Goal: Task Accomplishment & Management: Use online tool/utility

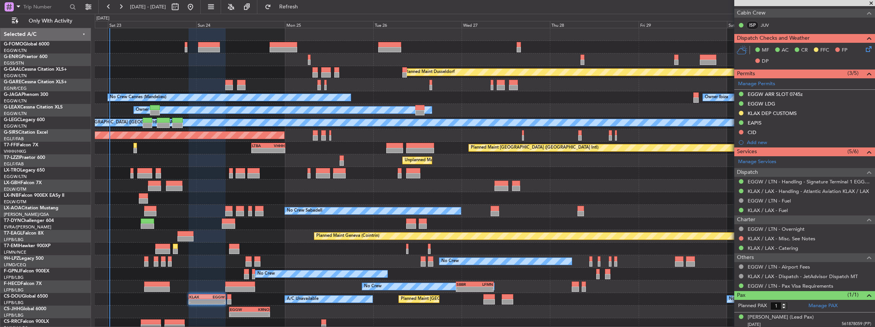
click at [268, 218] on div "Planned Maint Dusseldorf No Crew Cannes ([GEOGRAPHIC_DATA]) Owner Ibiza Owner A…" at bounding box center [485, 186] width 780 height 316
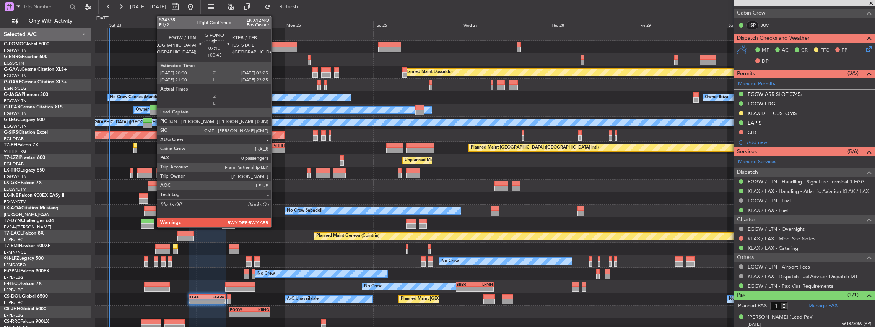
click at [275, 47] on div at bounding box center [284, 49] width 28 height 5
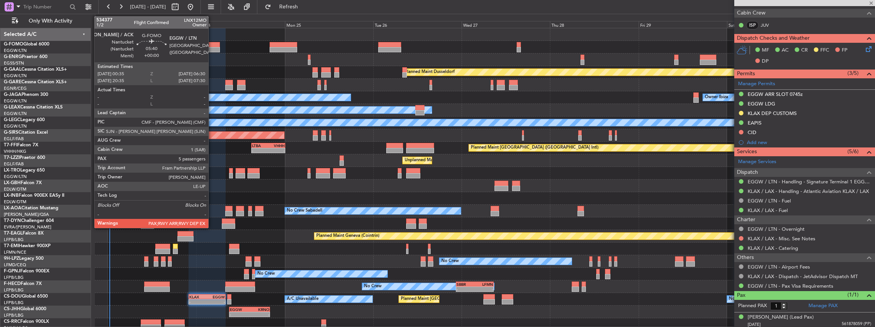
click at [212, 46] on div at bounding box center [209, 44] width 22 height 5
type input "+00:45"
type input "0"
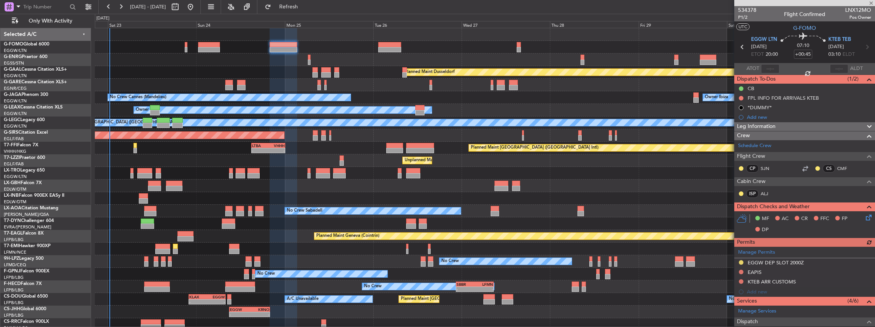
type input "5"
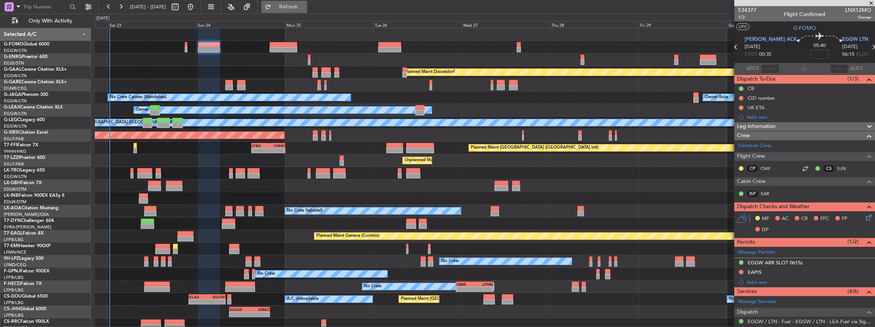
click at [305, 5] on span "Refresh" at bounding box center [289, 6] width 32 height 5
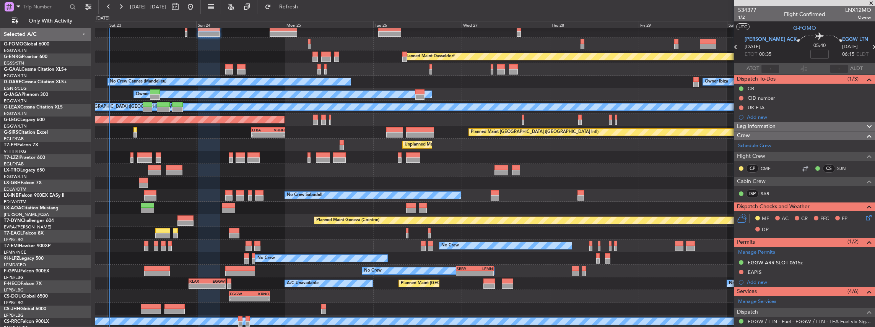
scroll to position [16, 0]
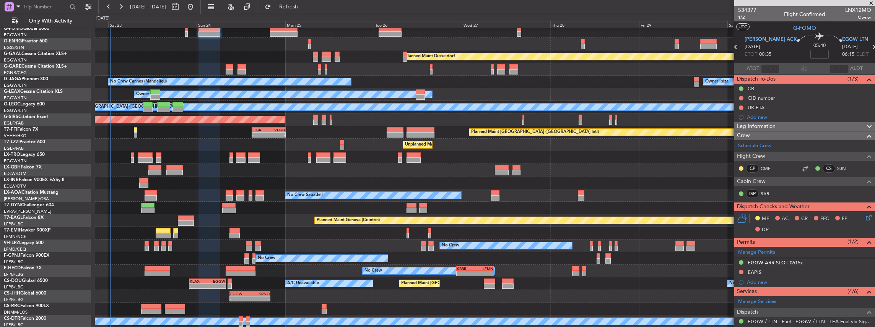
click at [324, 248] on div "Planned Maint Dusseldorf No Crew Cannes ([GEOGRAPHIC_DATA]) Owner Ibiza Owner A…" at bounding box center [485, 171] width 780 height 316
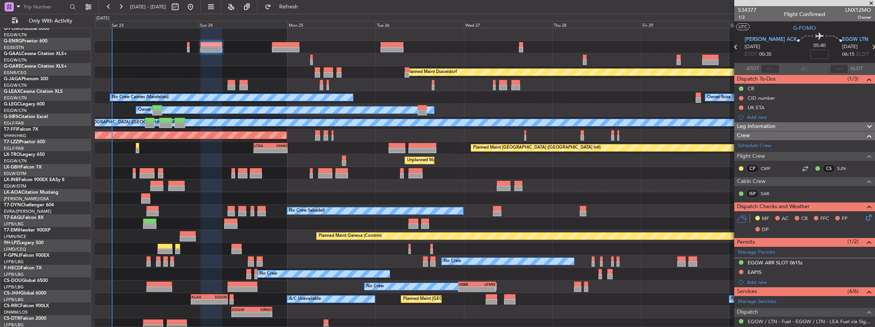
scroll to position [0, 0]
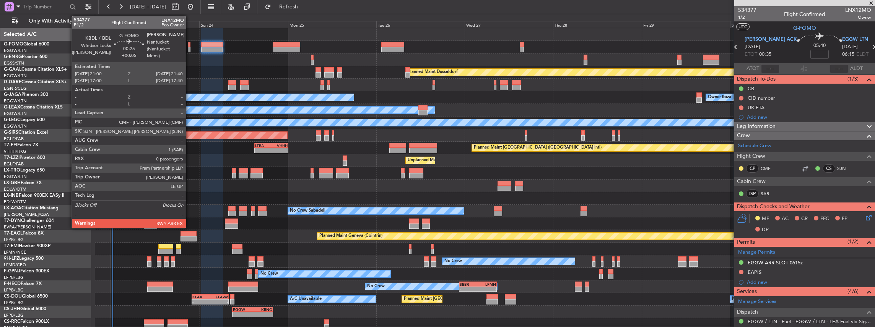
click at [190, 47] on div at bounding box center [189, 49] width 3 height 5
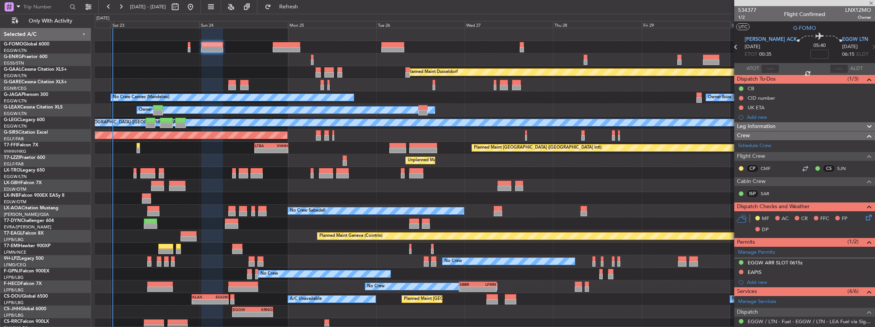
type input "+00:05"
type input "0"
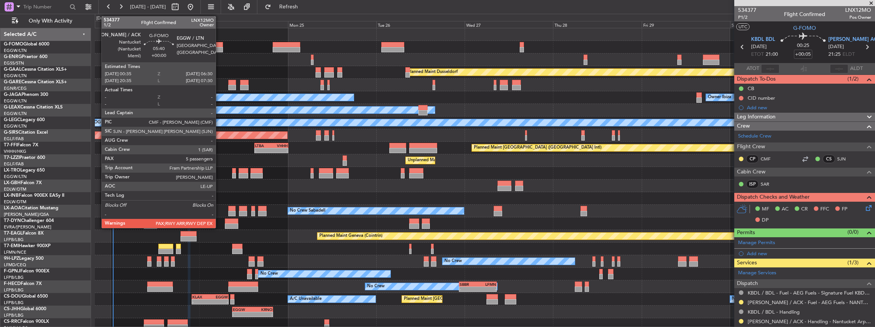
click at [220, 47] on div at bounding box center [212, 49] width 22 height 5
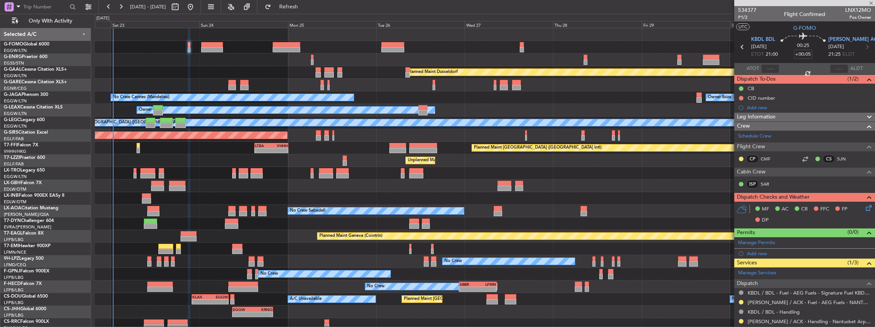
type input "5"
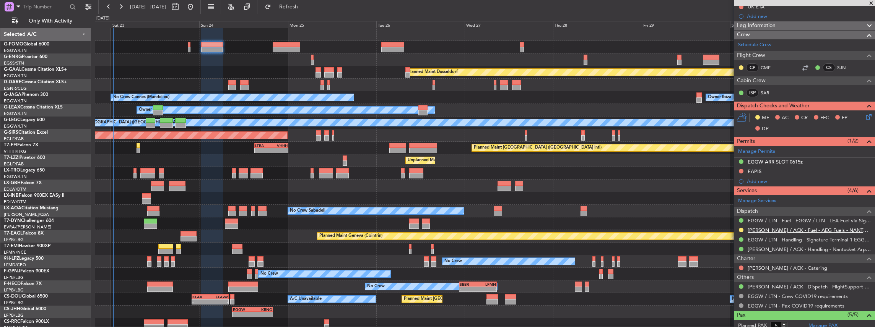
scroll to position [102, 0]
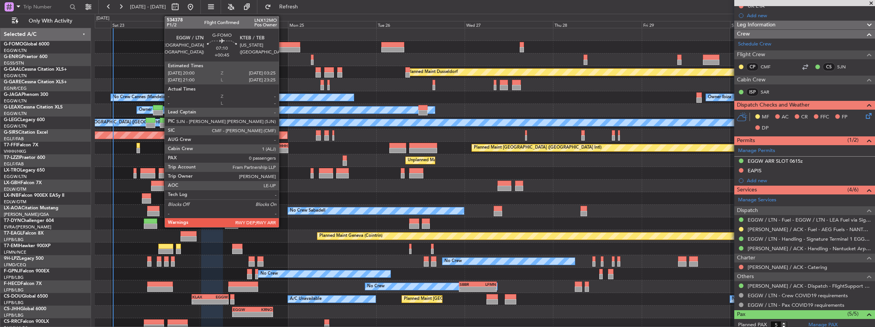
click at [283, 50] on div at bounding box center [287, 49] width 28 height 5
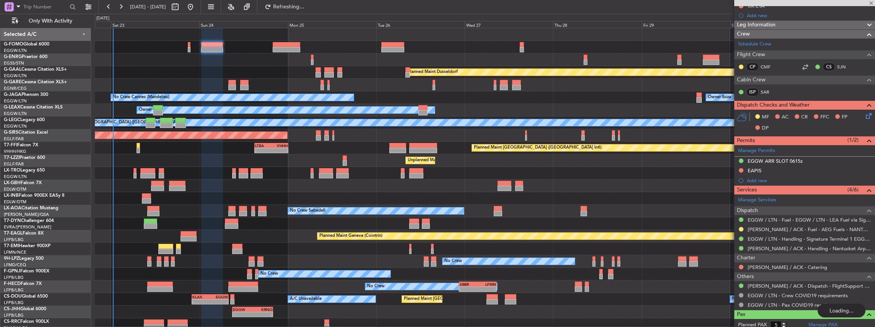
type input "+00:45"
type input "0"
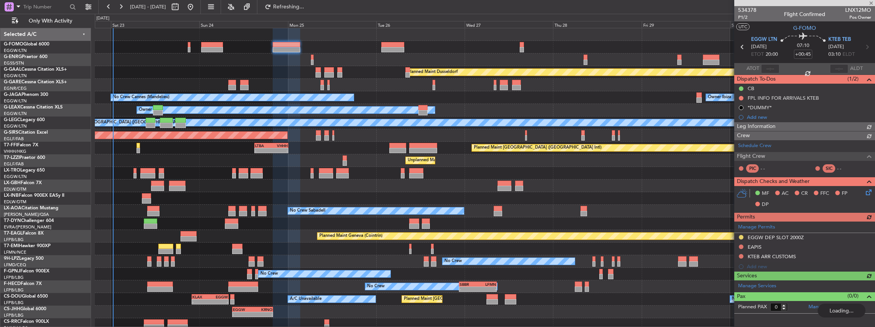
scroll to position [0, 0]
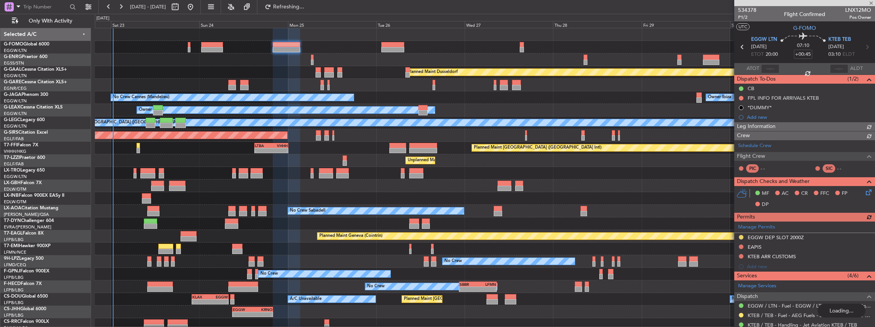
type input "5"
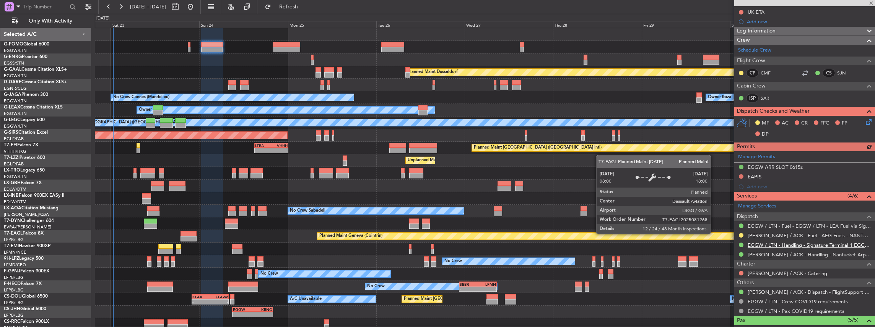
scroll to position [102, 0]
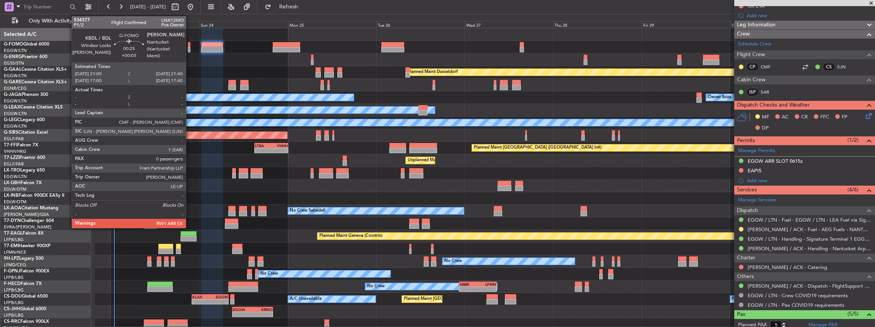
click at [190, 48] on div at bounding box center [189, 49] width 3 height 5
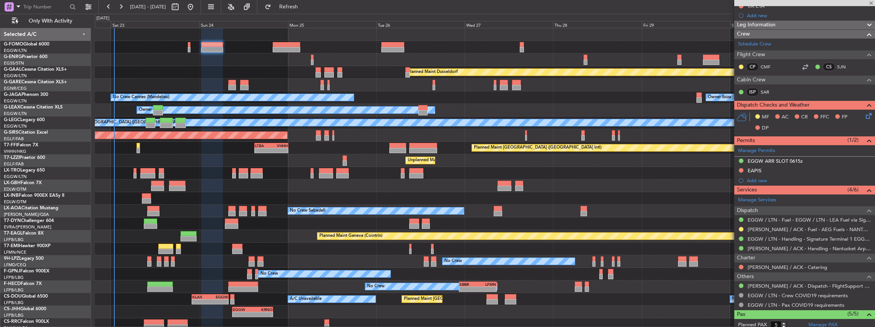
type input "+00:05"
type input "0"
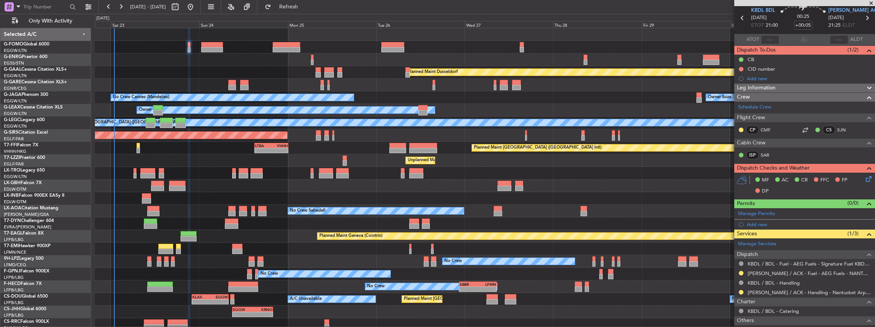
scroll to position [75, 0]
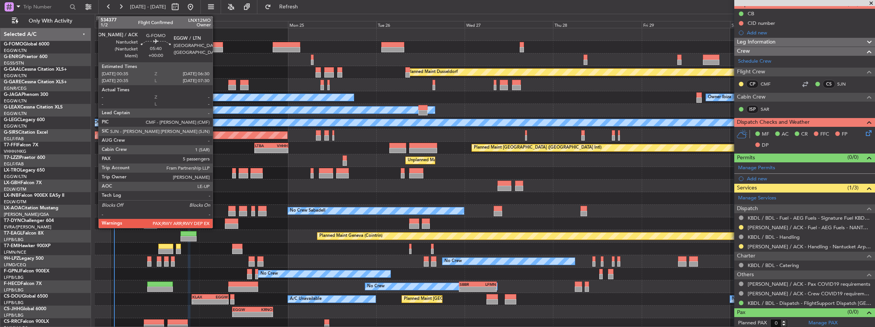
click at [216, 46] on div at bounding box center [212, 44] width 22 height 5
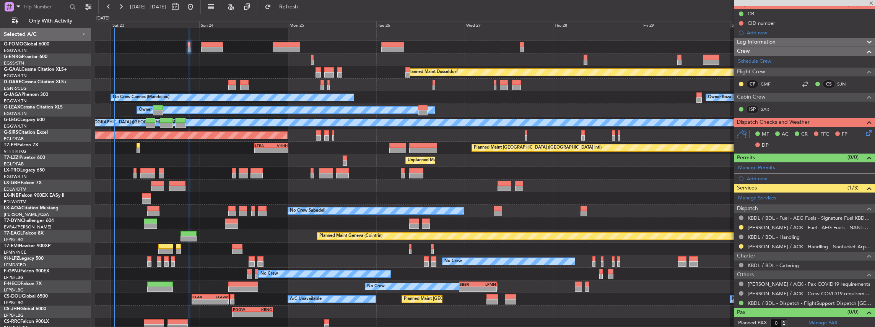
type input "5"
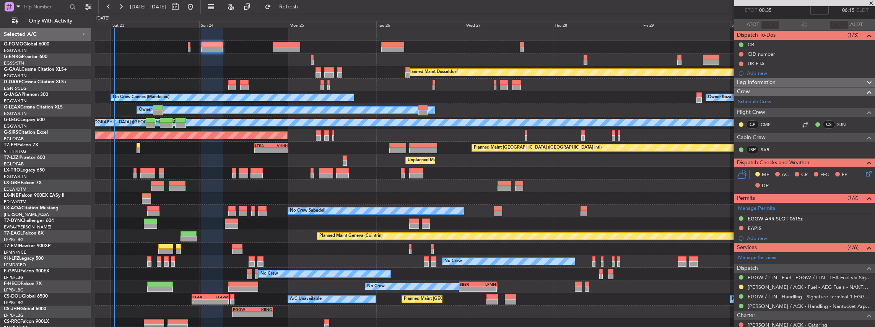
scroll to position [102, 0]
